Goal: Task Accomplishment & Management: Use online tool/utility

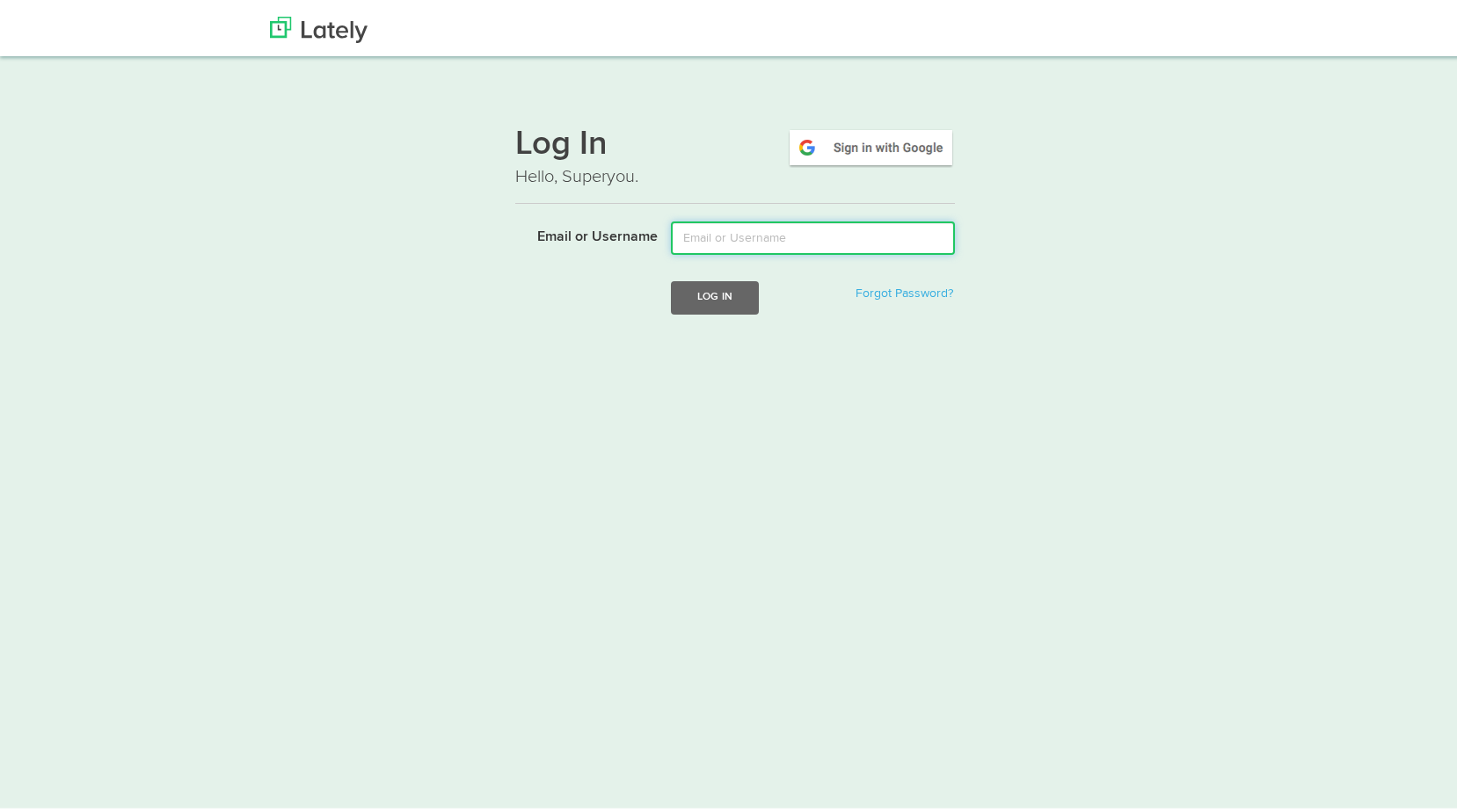
click at [714, 237] on input "Email or Username" at bounding box center [813, 234] width 284 height 33
type input "david@floridariskpartners.com"
click at [702, 296] on button "Log In" at bounding box center [715, 293] width 88 height 32
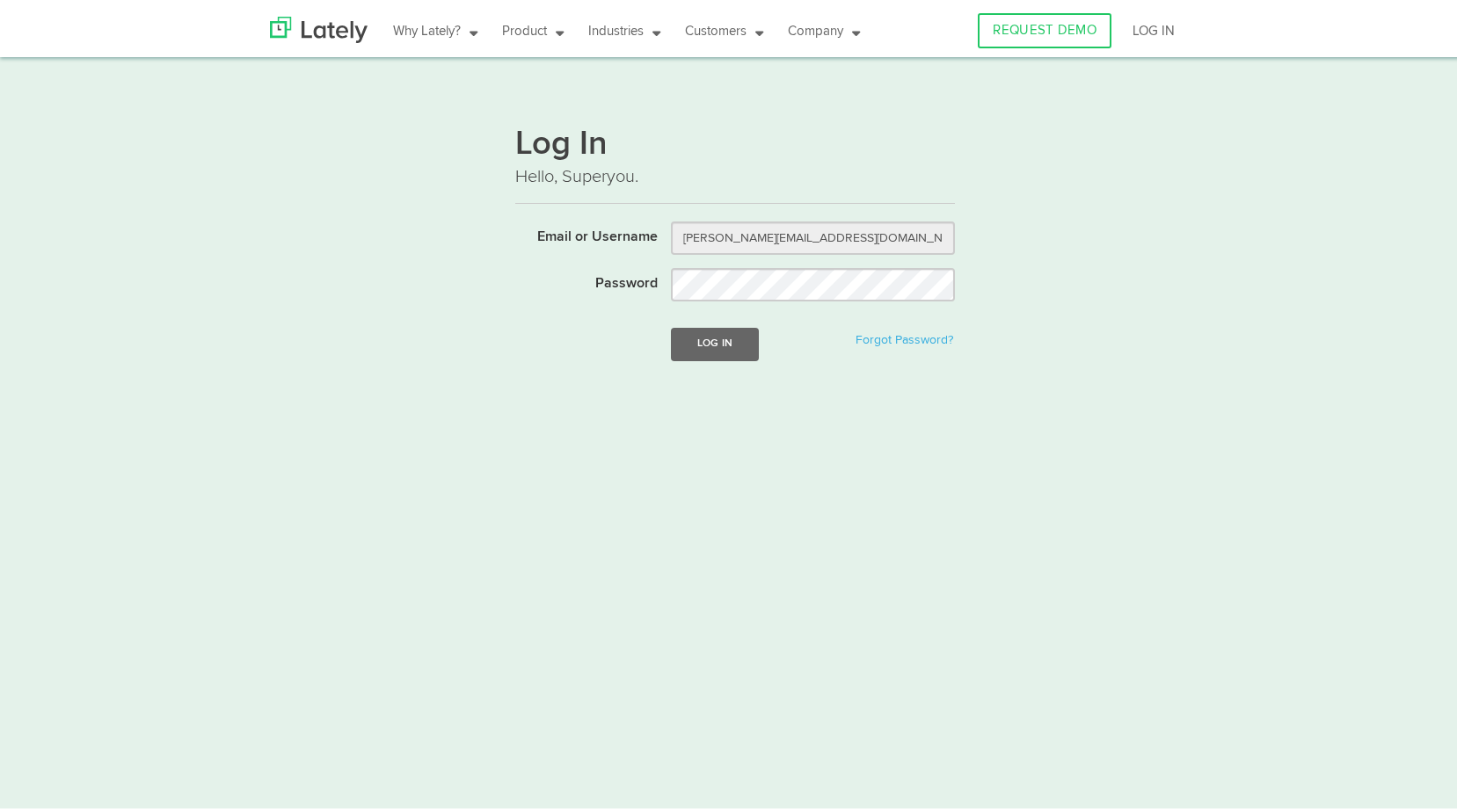
drag, startPoint x: 405, startPoint y: 770, endPoint x: 507, endPoint y: 543, distance: 248.9
click at [489, 568] on html "Why Lately? Lately LIVE Videos How to Position ANYTHING Blog Ebooks Product PRI…" at bounding box center [735, 412] width 1470 height 824
drag, startPoint x: 507, startPoint y: 543, endPoint x: 981, endPoint y: 525, distance: 474.3
click at [981, 525] on html "Why Lately? Lately LIVE Videos How to Position ANYTHING Blog Ebooks Product PRI…" at bounding box center [735, 412] width 1470 height 824
click at [705, 336] on button "Log In" at bounding box center [715, 341] width 88 height 32
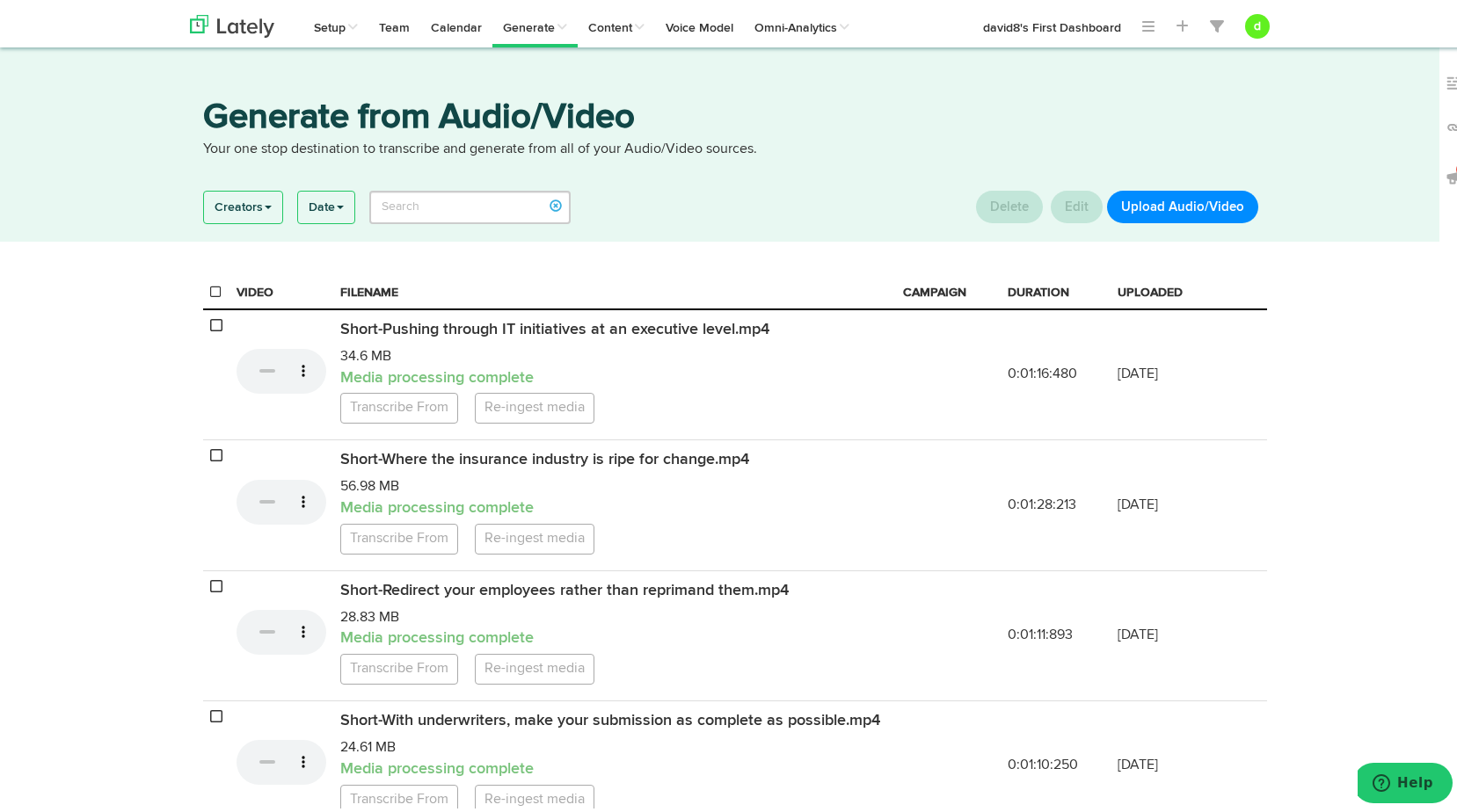
click at [1189, 202] on button "Upload Audio/Video" at bounding box center [1182, 203] width 151 height 32
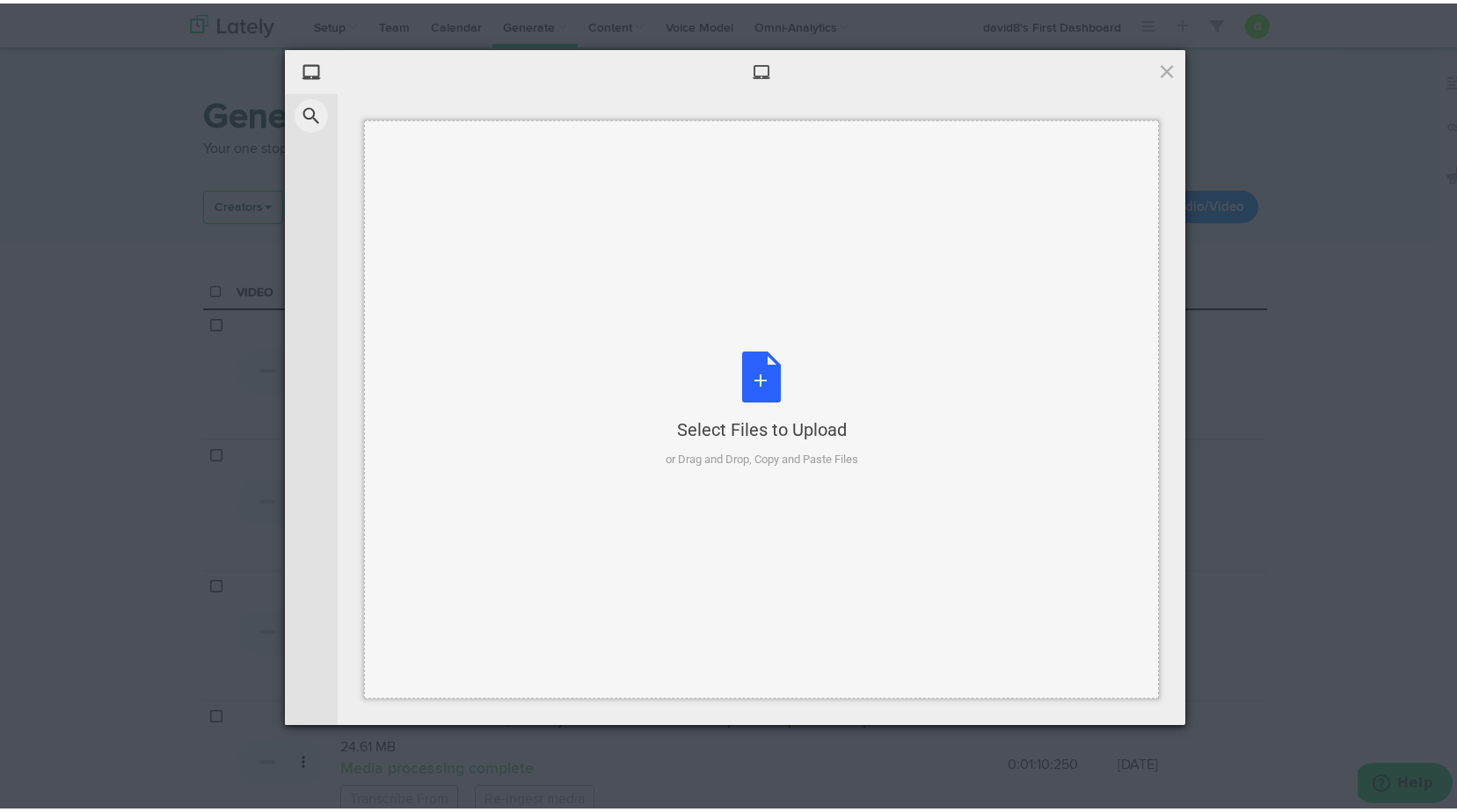
click at [729, 362] on div "Select Files to Upload or Drag and Drop, Copy and Paste Files" at bounding box center [761, 407] width 192 height 117
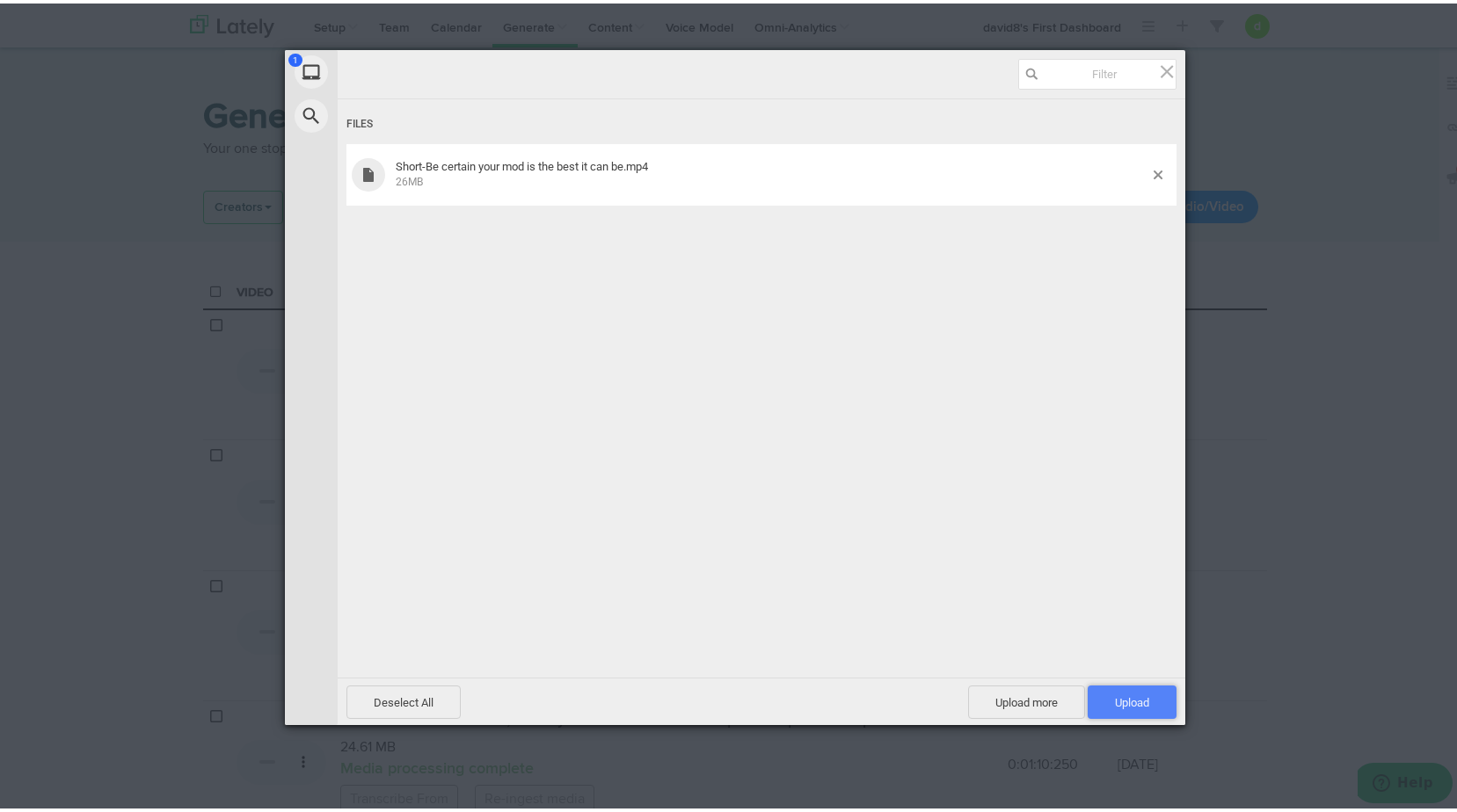
click at [1101, 700] on span "Upload 1" at bounding box center [1132, 698] width 89 height 33
